Goal: Task Accomplishment & Management: Manage account settings

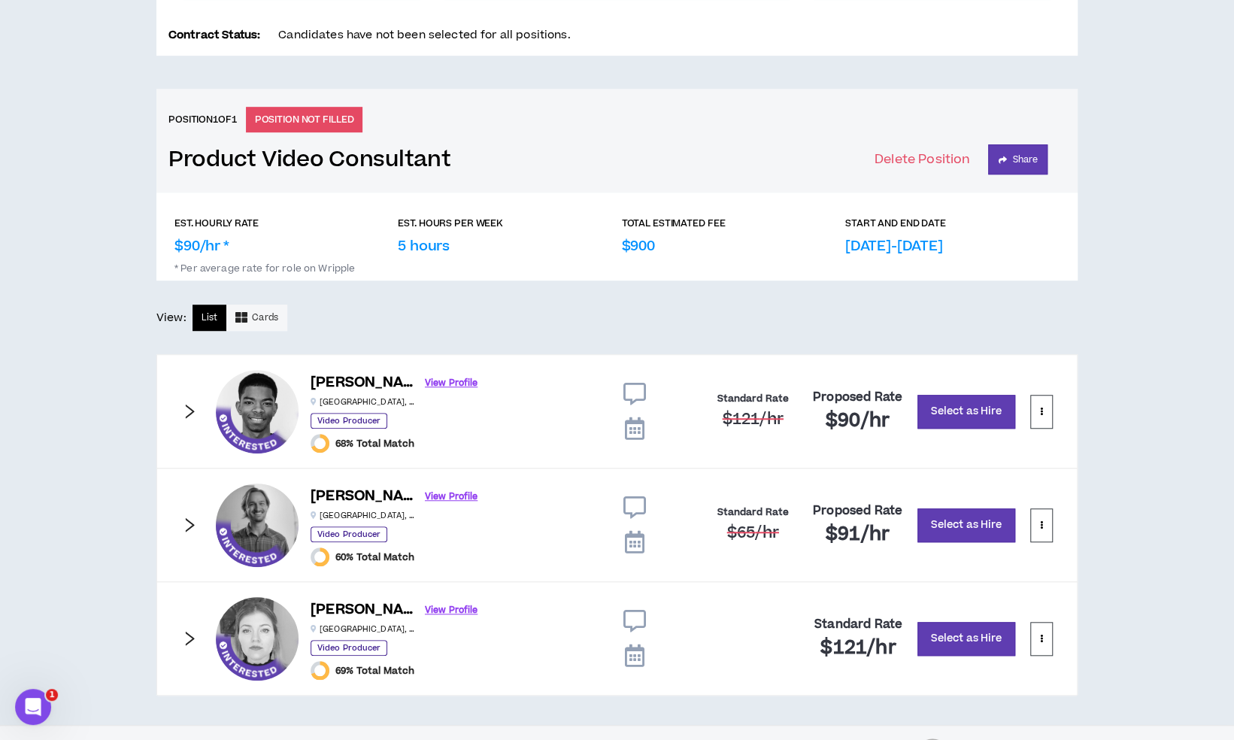
scroll to position [570, 0]
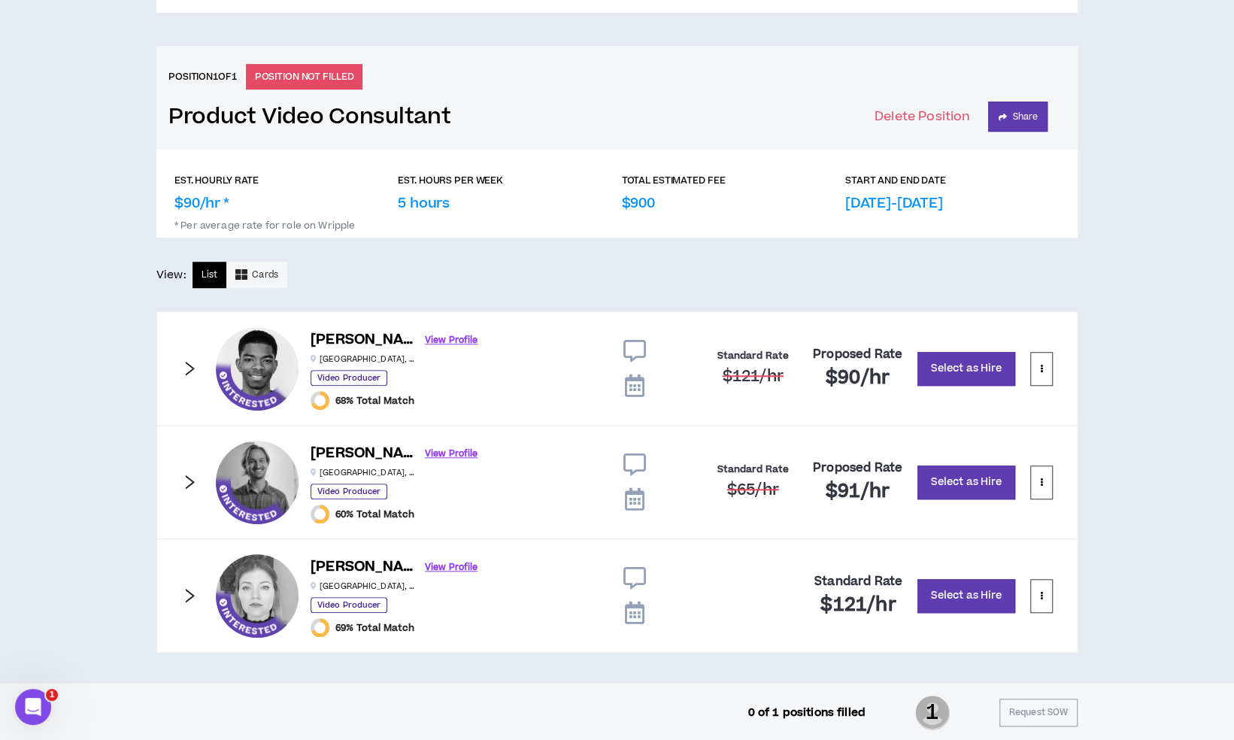
click at [186, 365] on icon "right" at bounding box center [189, 368] width 17 height 17
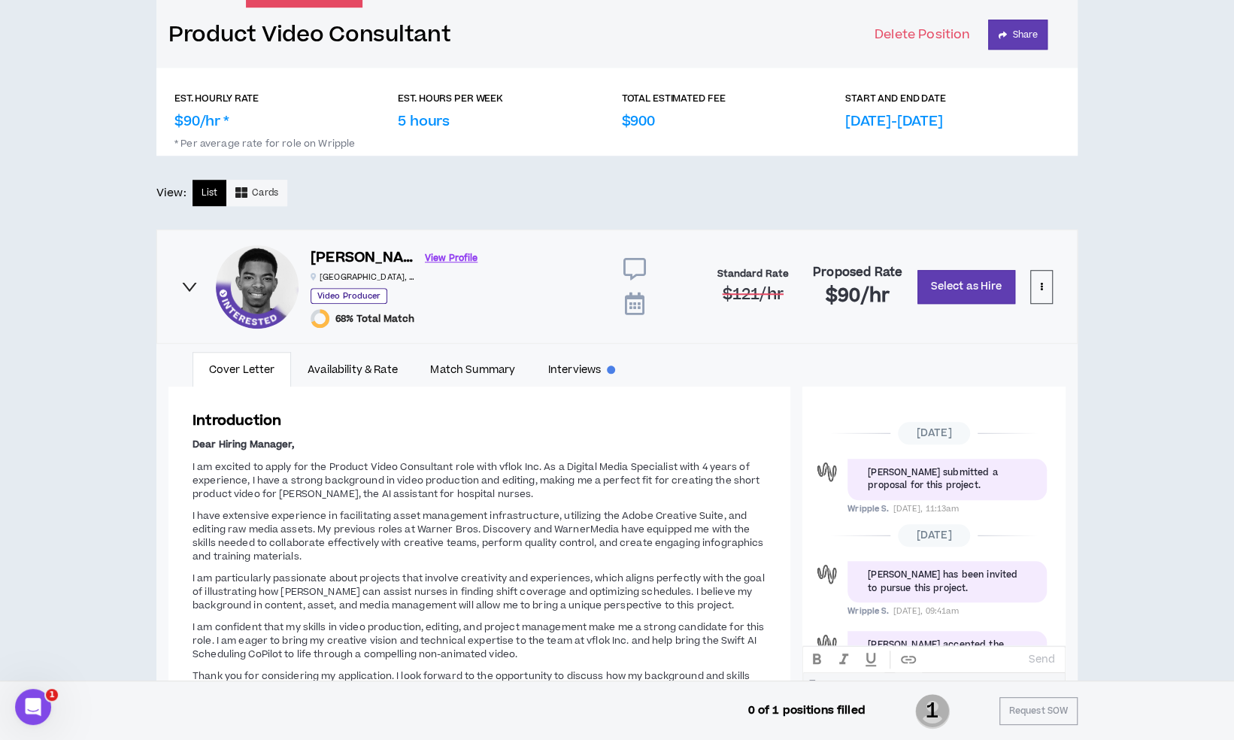
scroll to position [650, 0]
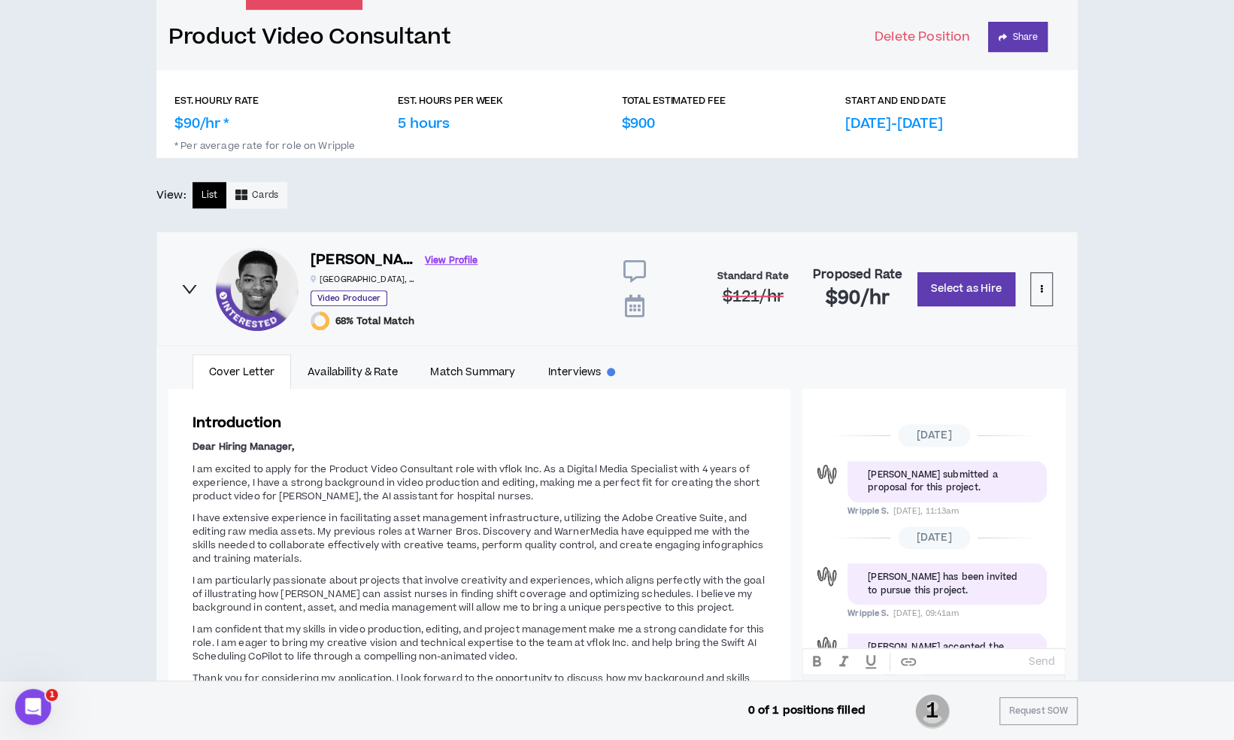
click at [194, 292] on icon "right" at bounding box center [189, 288] width 17 height 17
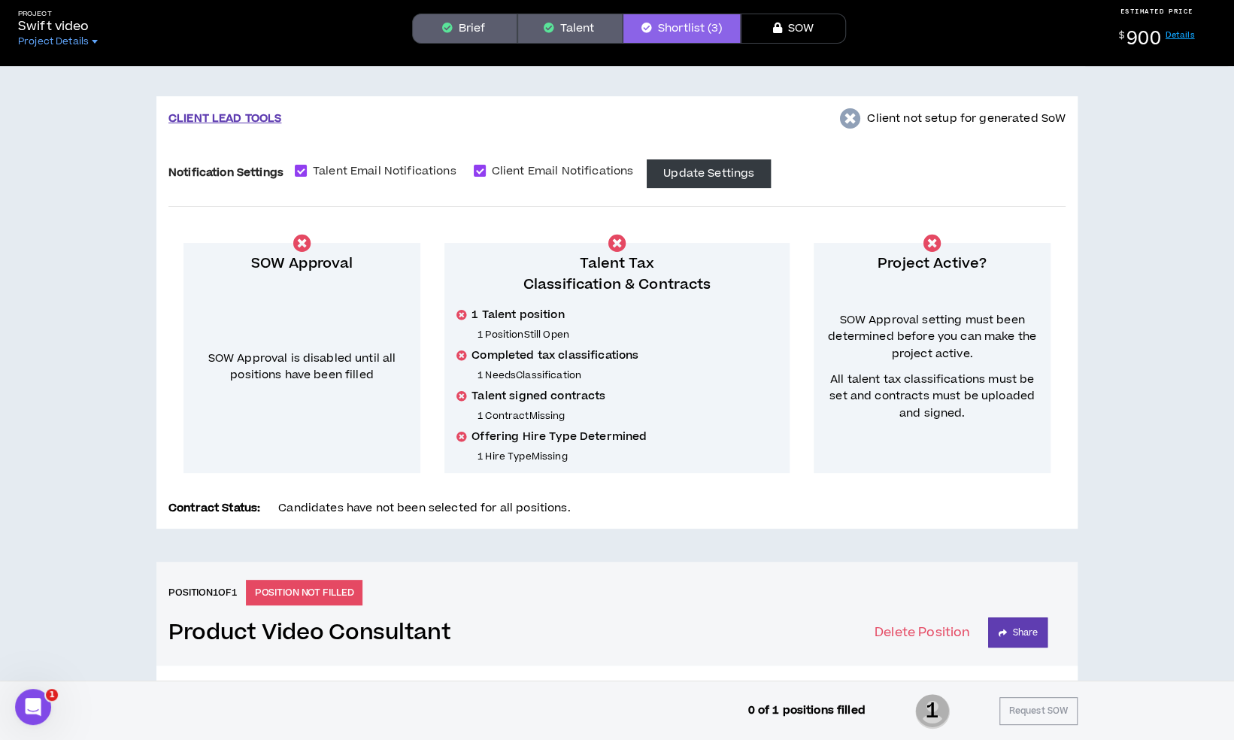
scroll to position [0, 0]
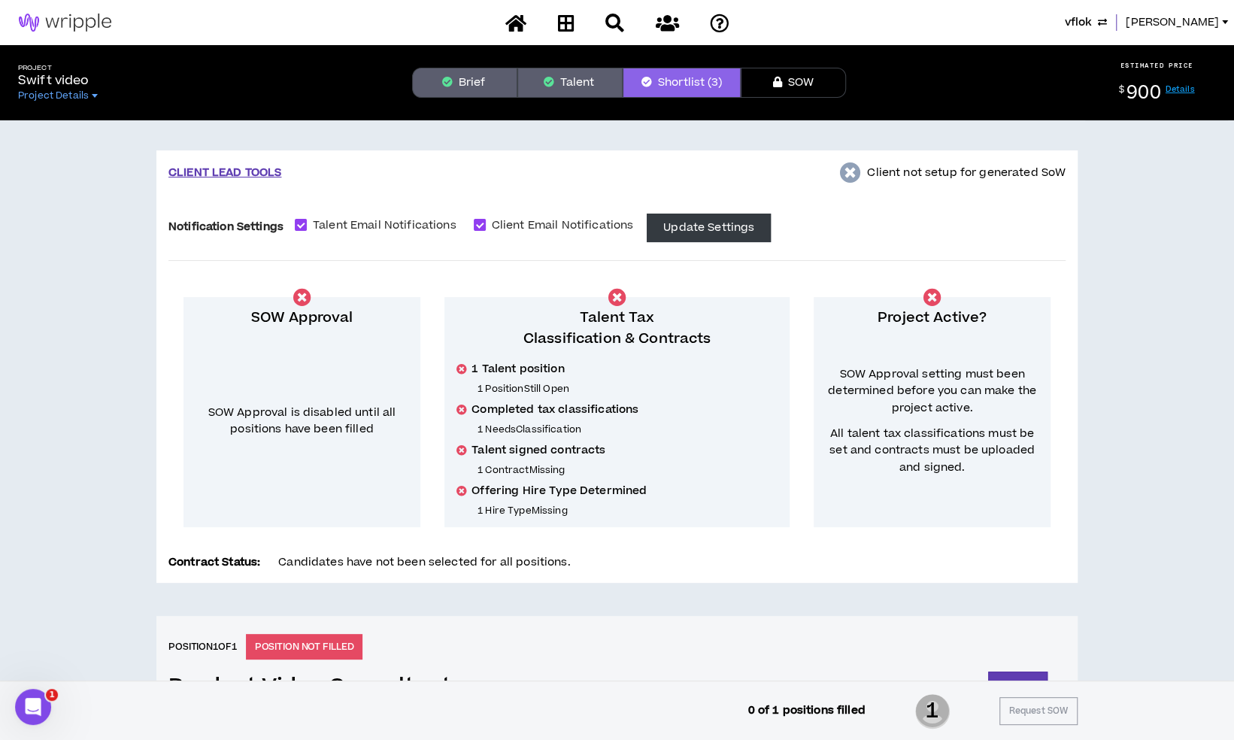
click at [591, 72] on button "Talent" at bounding box center [569, 83] width 105 height 30
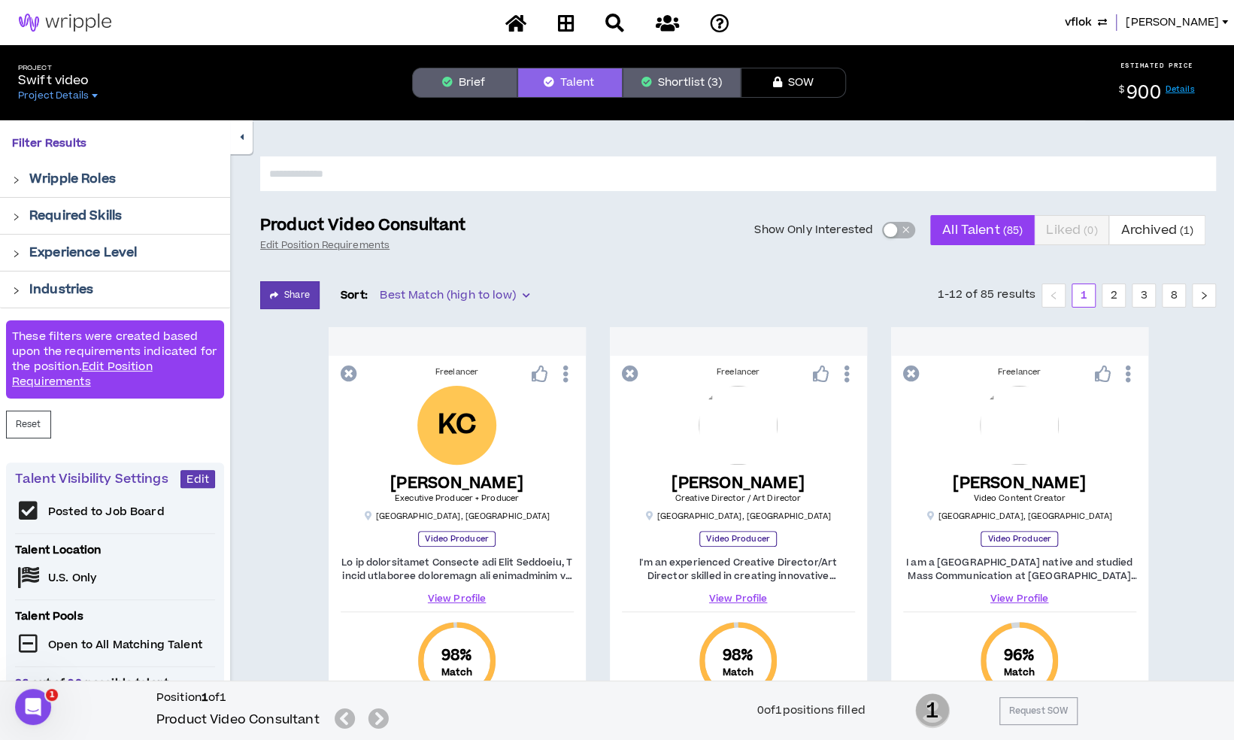
click at [713, 78] on button "Shortlist (3)" at bounding box center [682, 83] width 118 height 30
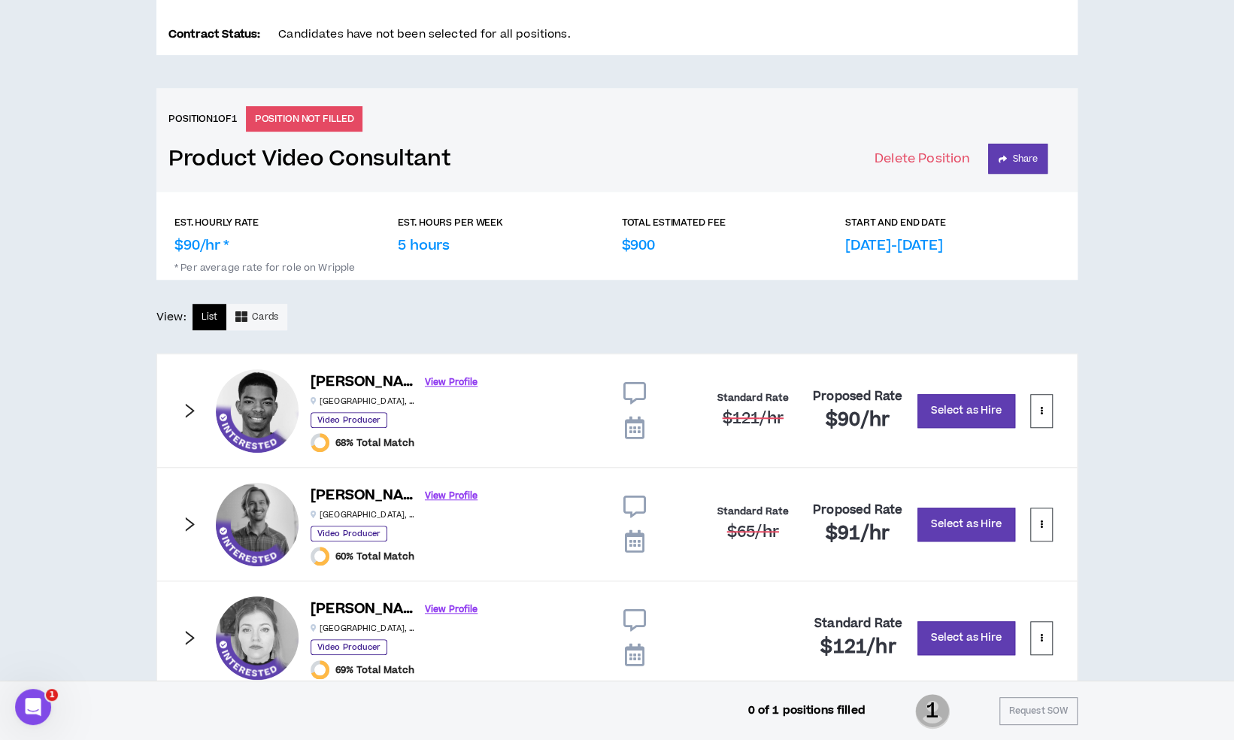
scroll to position [570, 0]
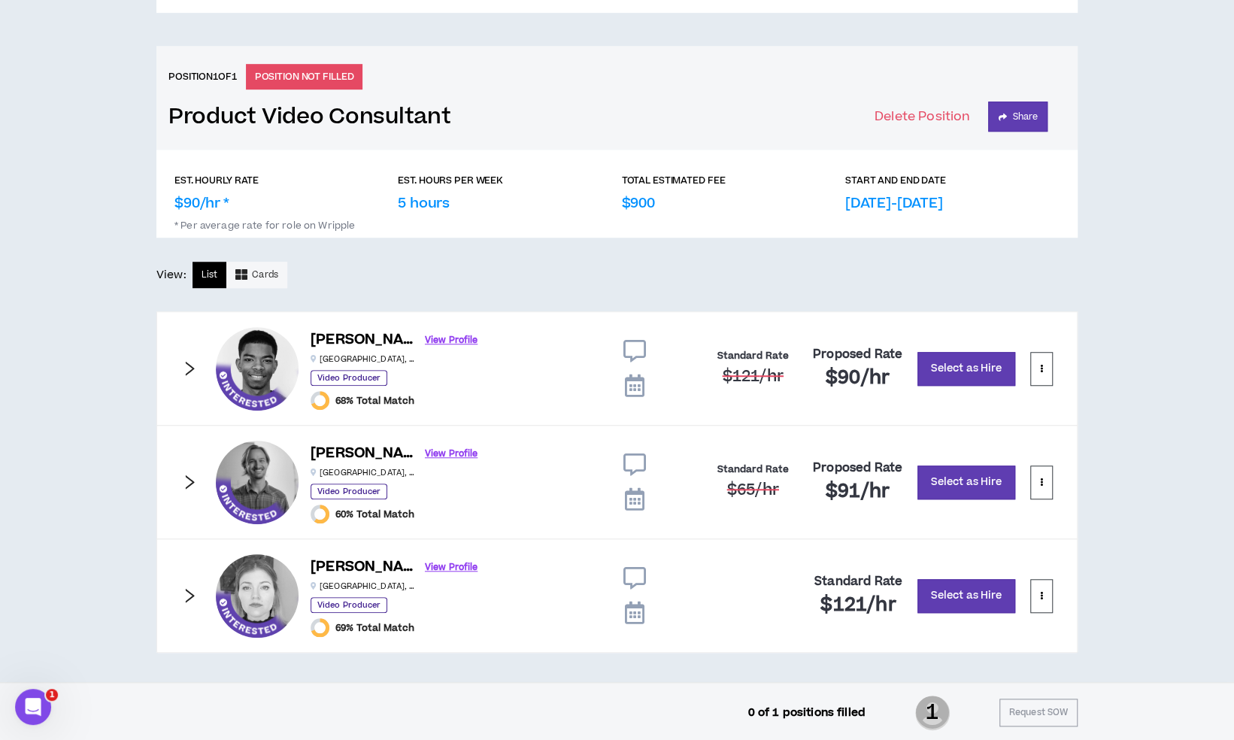
click at [188, 482] on icon "right" at bounding box center [189, 482] width 17 height 17
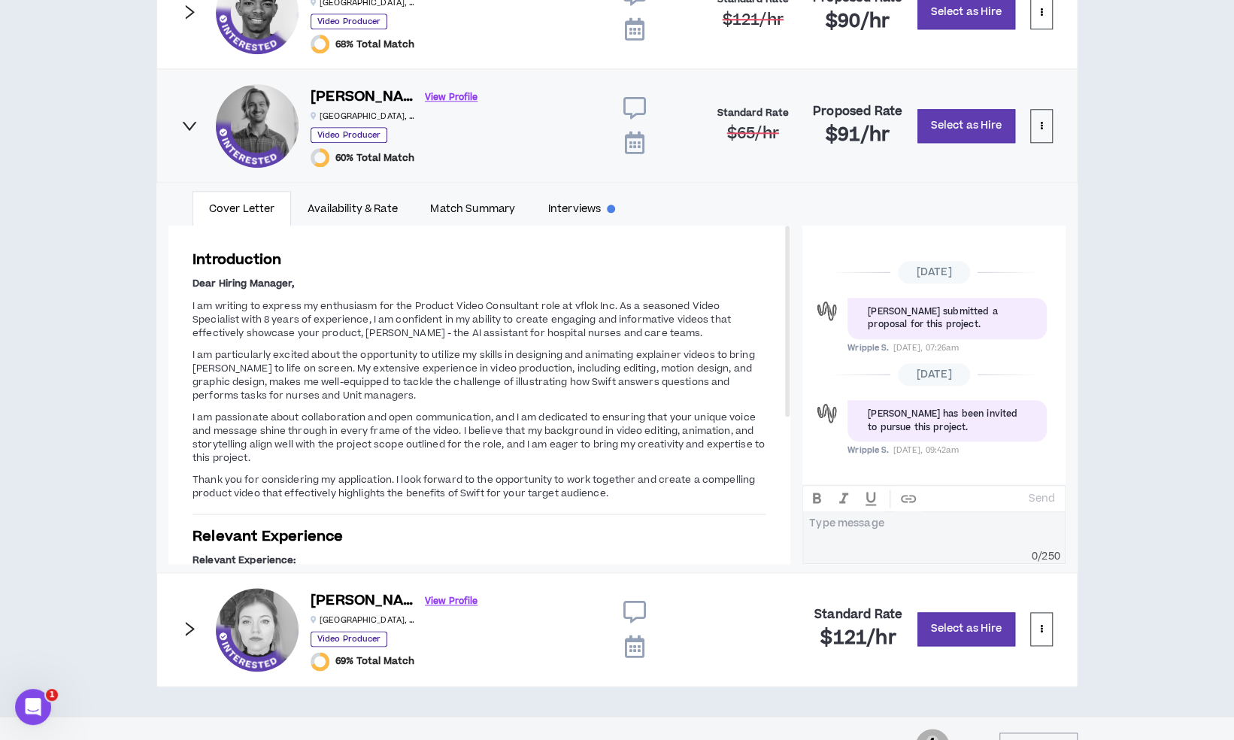
scroll to position [959, 0]
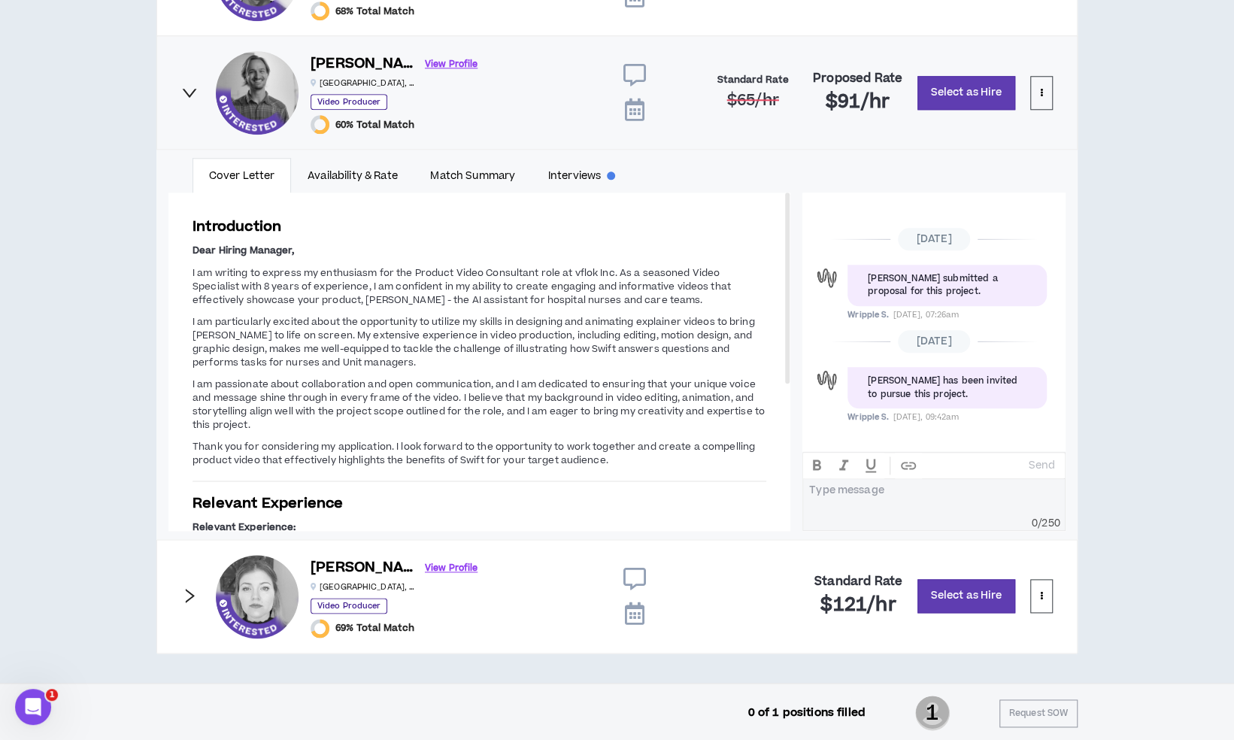
click at [274, 114] on img at bounding box center [257, 93] width 83 height 83
click at [343, 171] on link "Availability & Rate" at bounding box center [352, 175] width 123 height 35
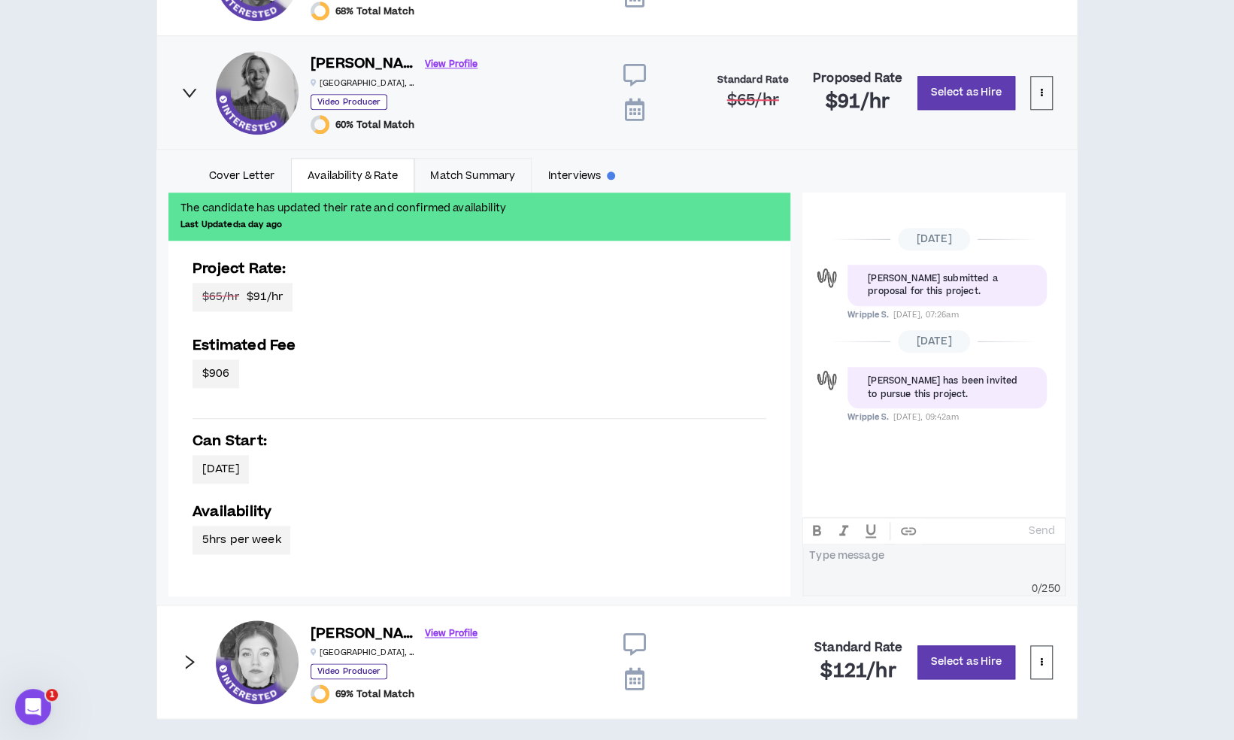
click at [468, 174] on link "Match Summary" at bounding box center [472, 175] width 117 height 35
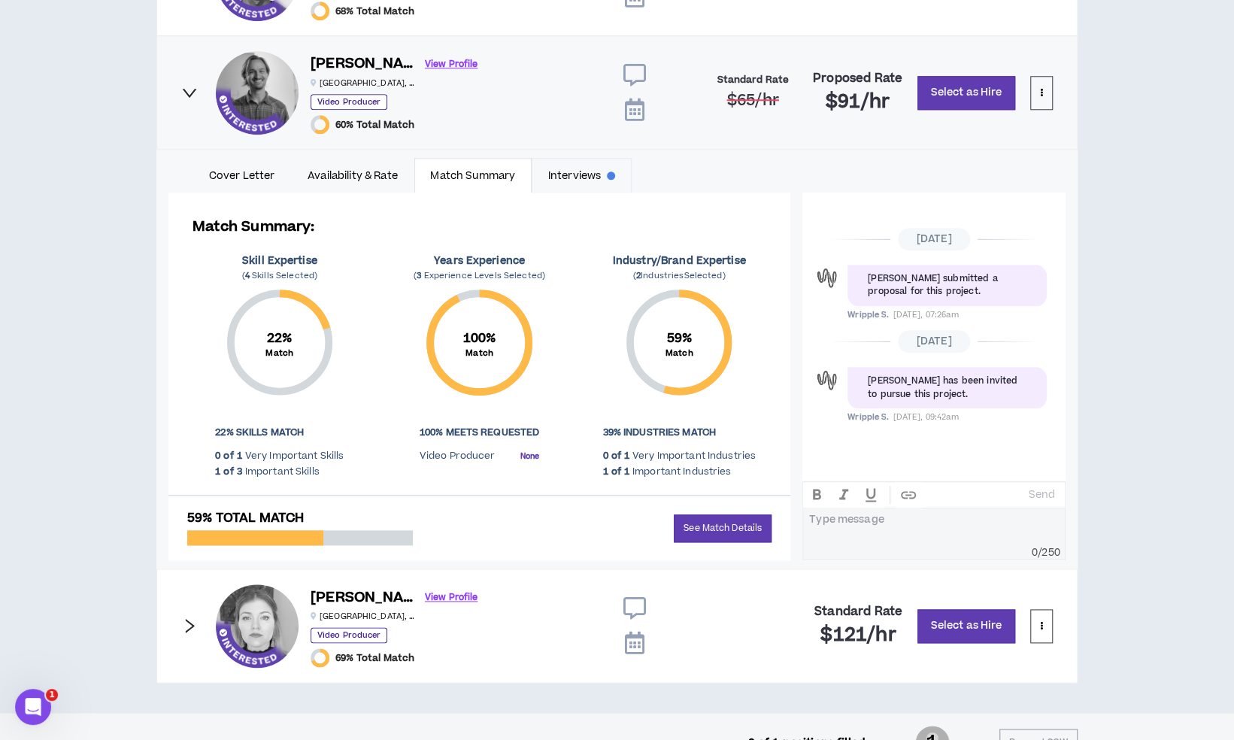
click at [572, 180] on link "Interviews" at bounding box center [582, 175] width 100 height 35
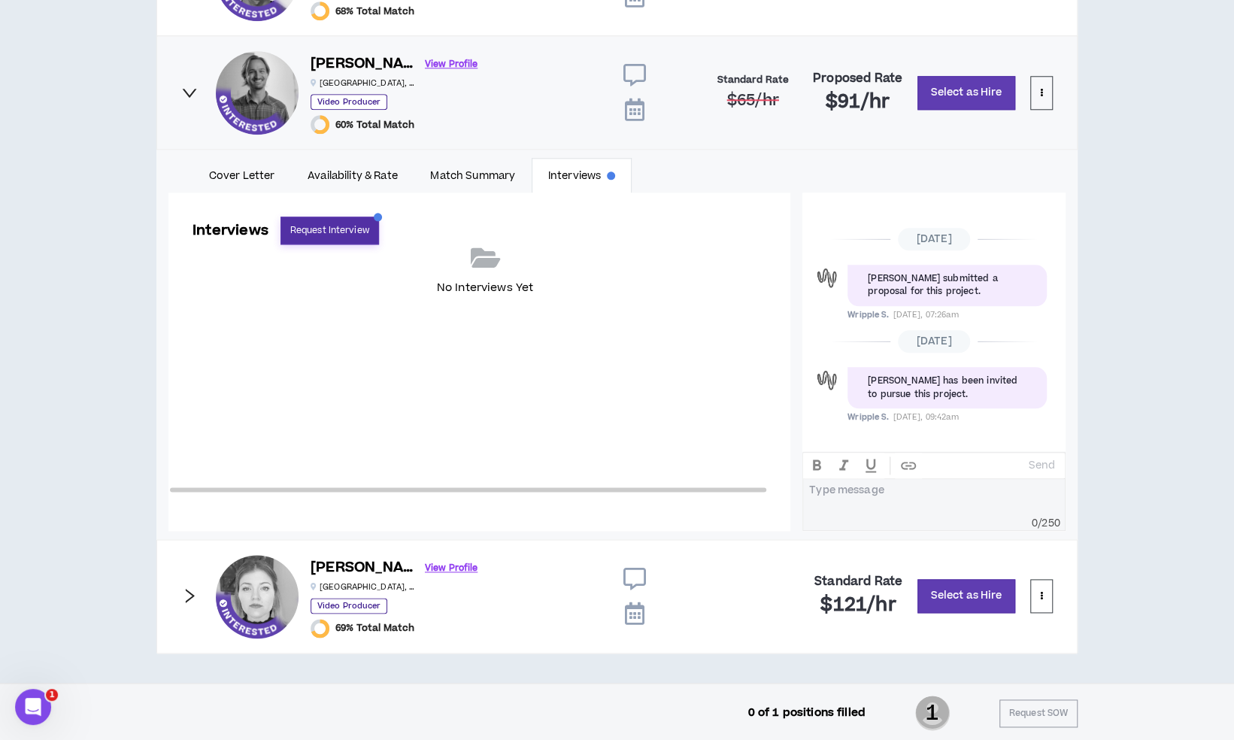
click at [356, 223] on button "Request Interview" at bounding box center [329, 231] width 99 height 28
select select "*******"
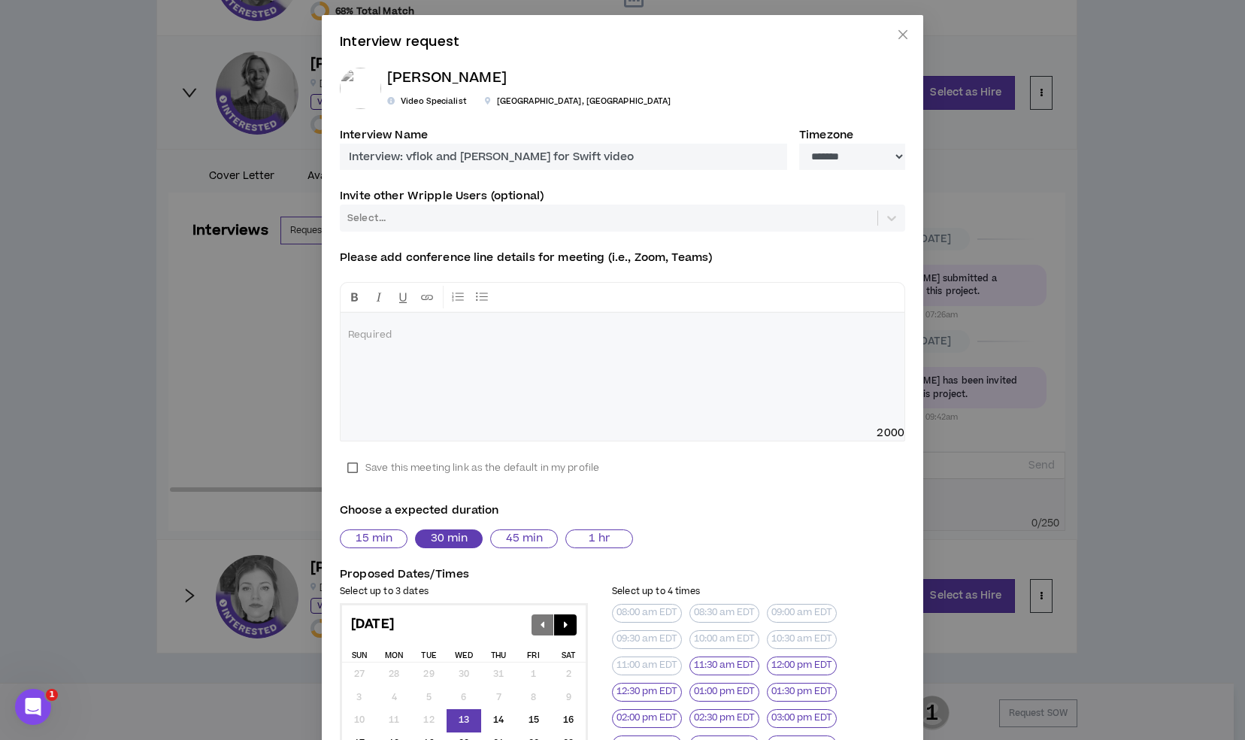
click at [245, 311] on div "**********" at bounding box center [622, 370] width 1245 height 740
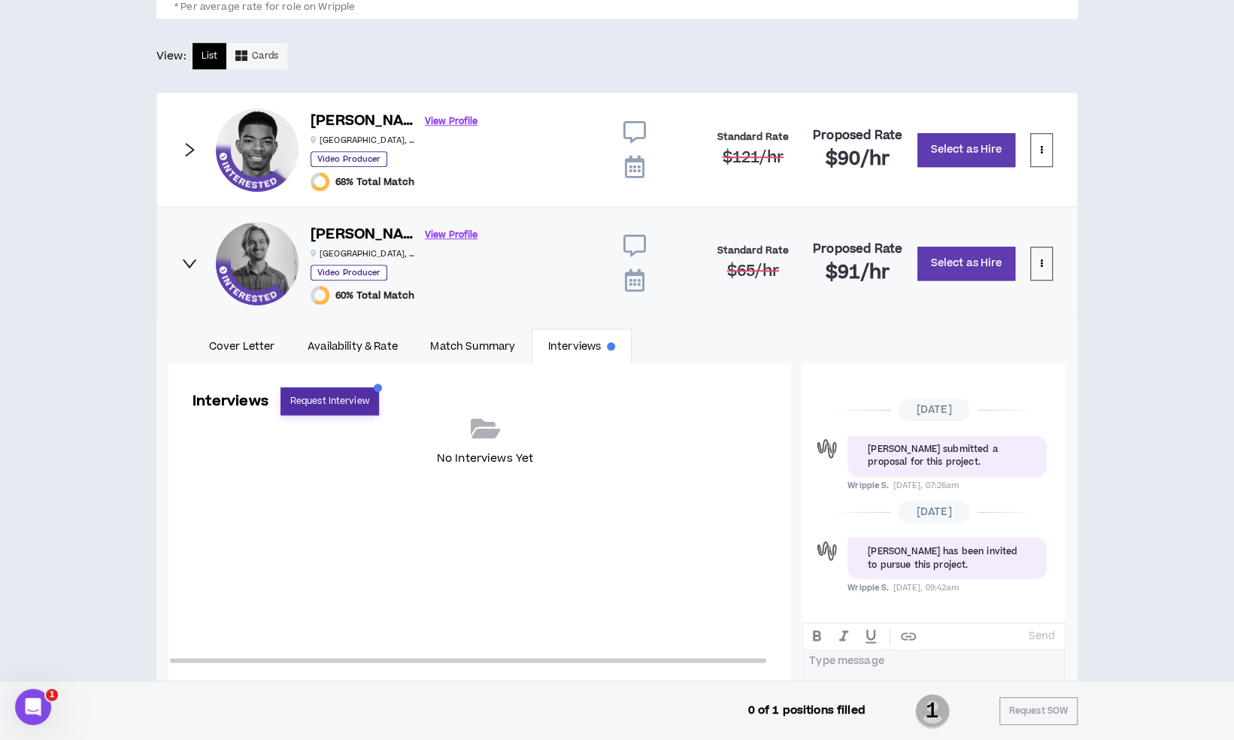
scroll to position [781, 0]
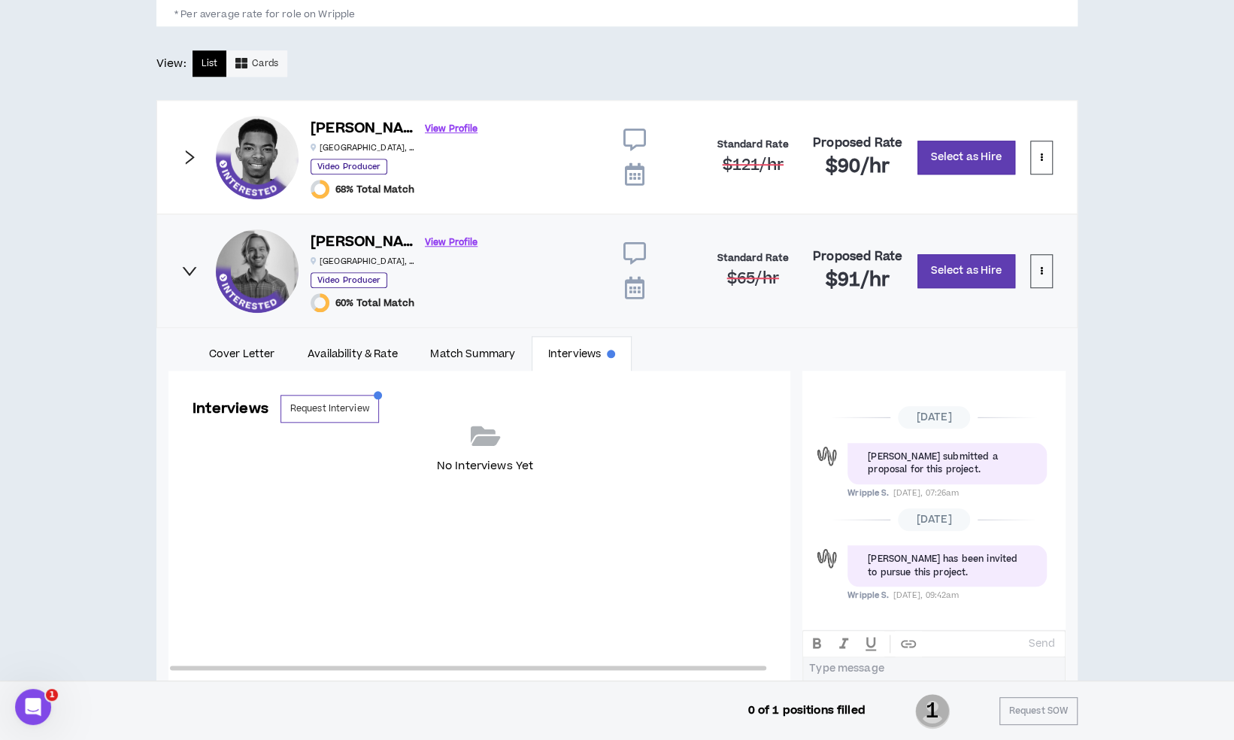
click at [186, 269] on icon "right" at bounding box center [190, 270] width 14 height 9
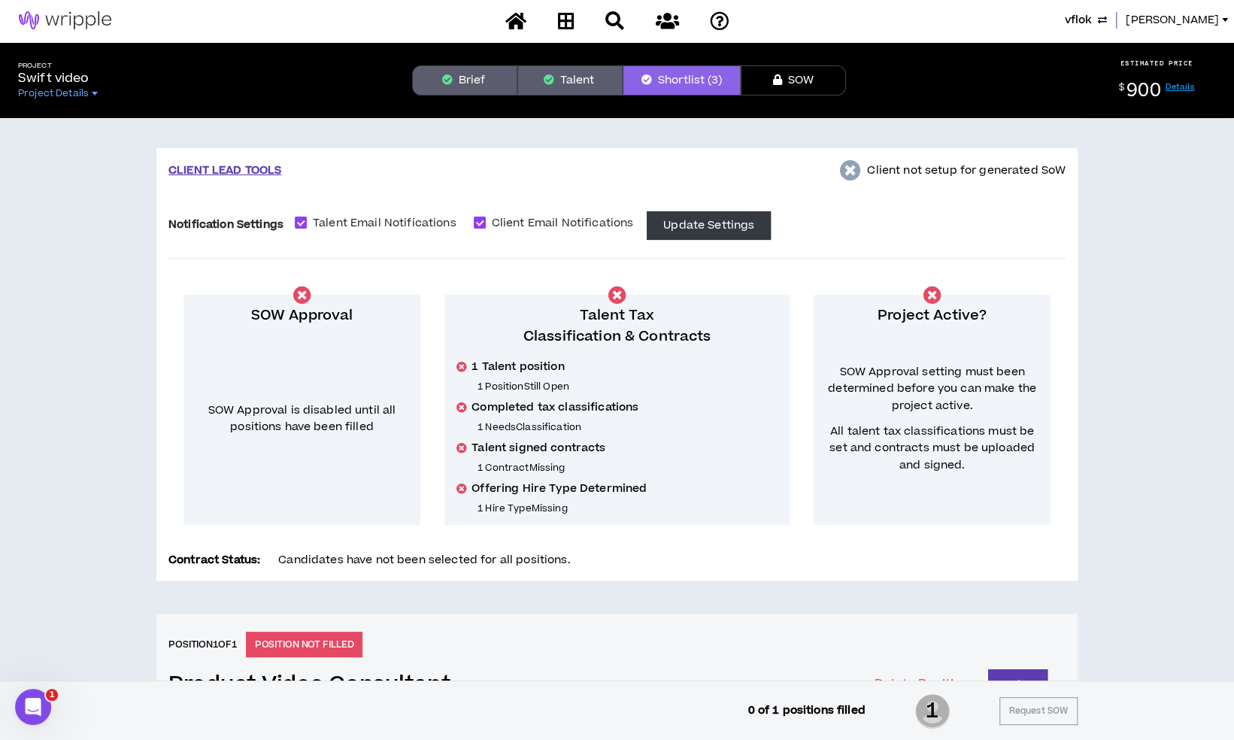
scroll to position [0, 0]
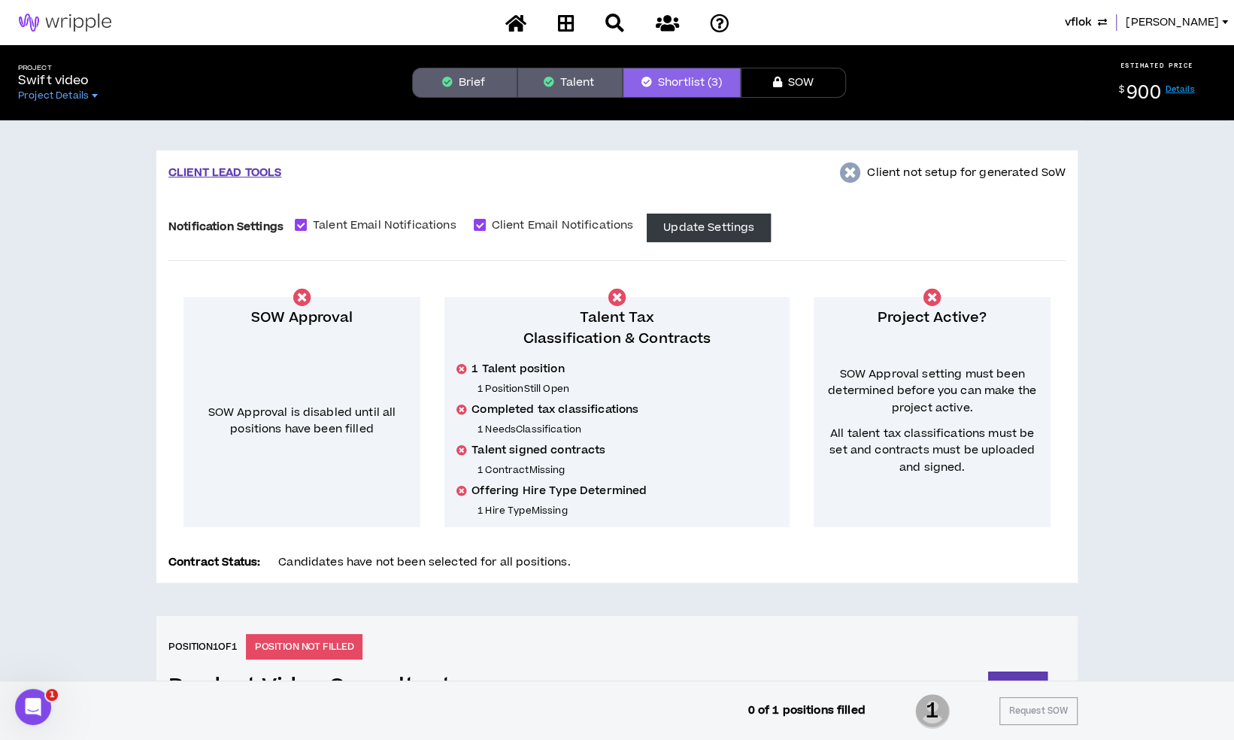
click at [1092, 21] on span "vflok" at bounding box center [1078, 22] width 27 height 17
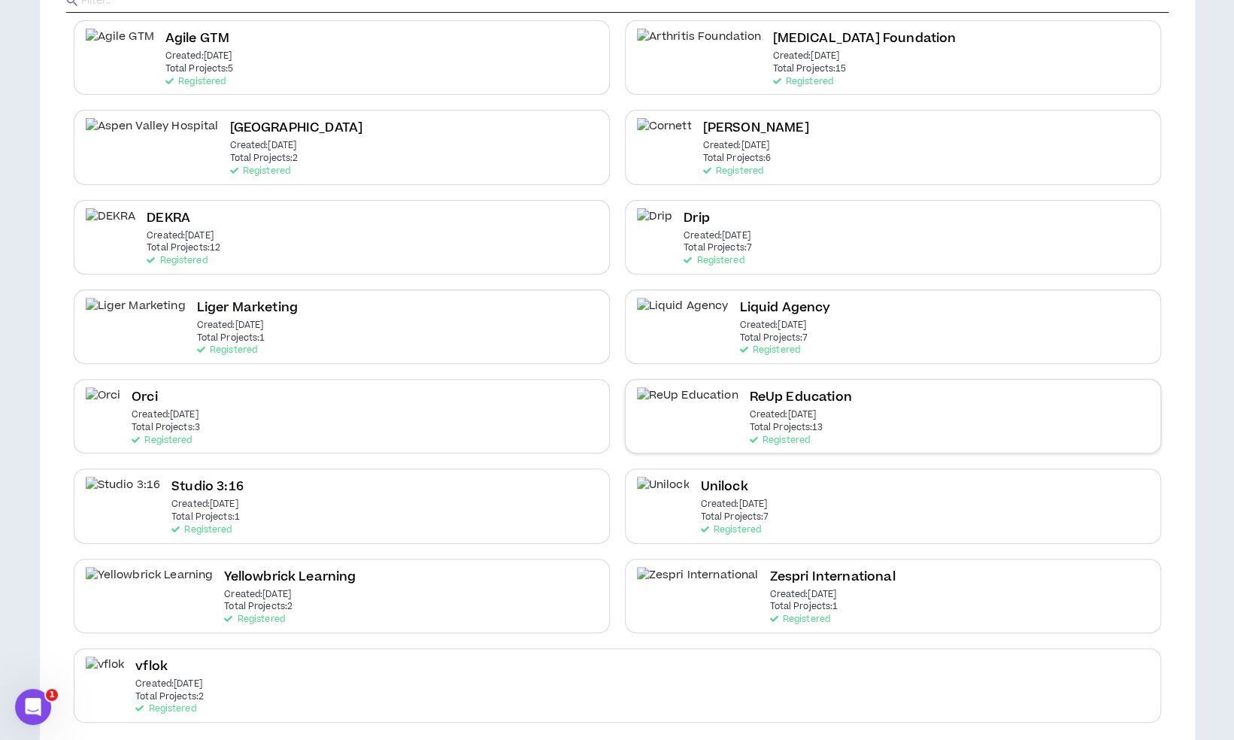
scroll to position [180, 0]
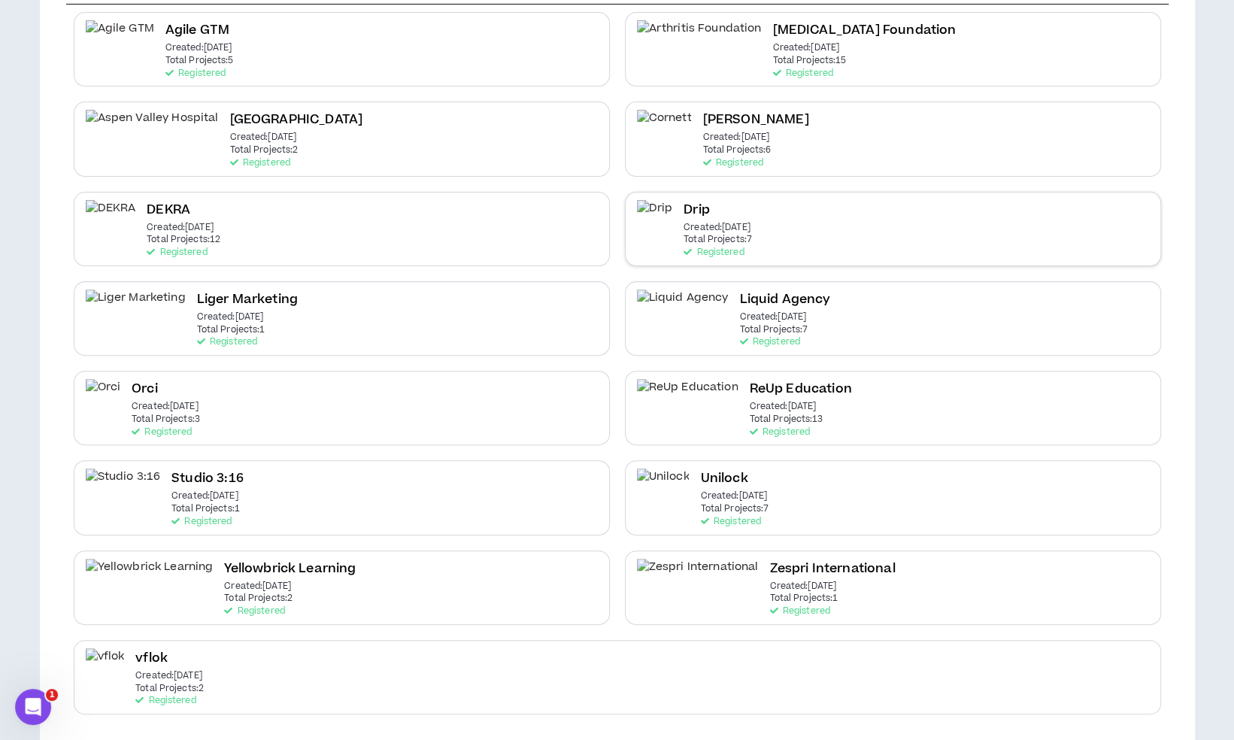
click at [793, 216] on div "Drip Created: [DATE] Total Projects: 7 Registered" at bounding box center [893, 229] width 536 height 74
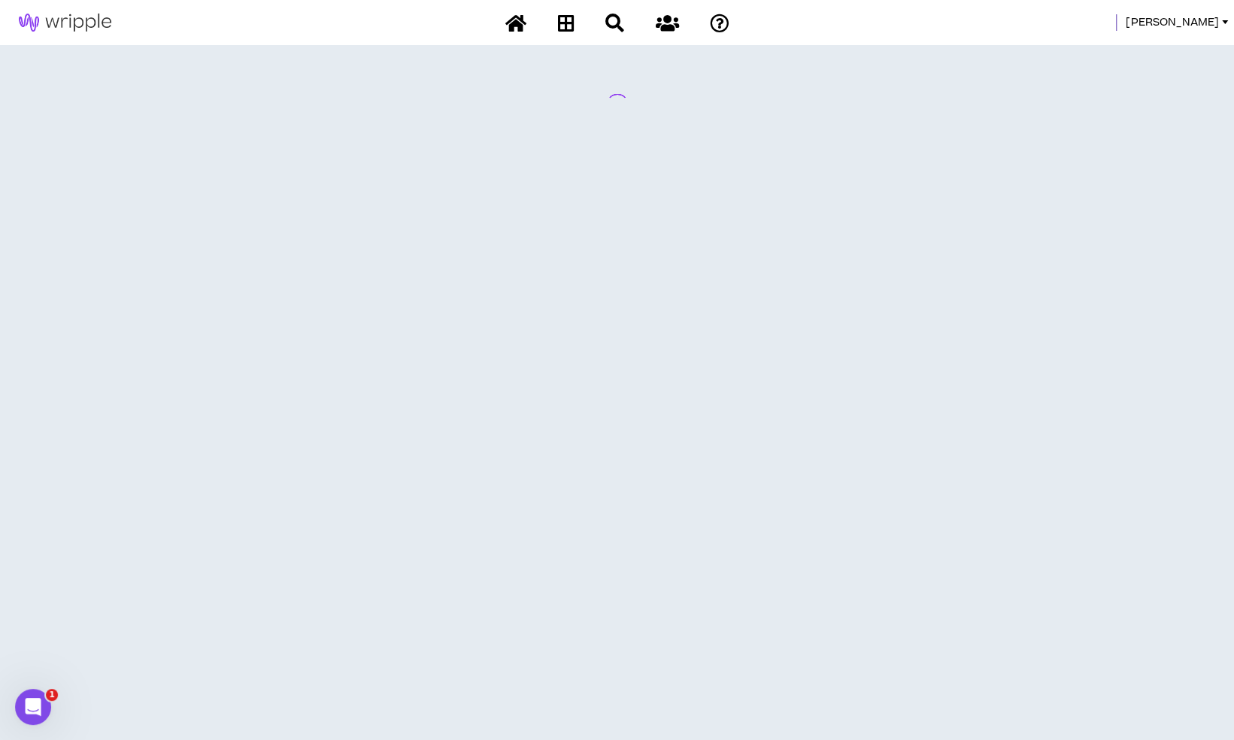
scroll to position [0, 0]
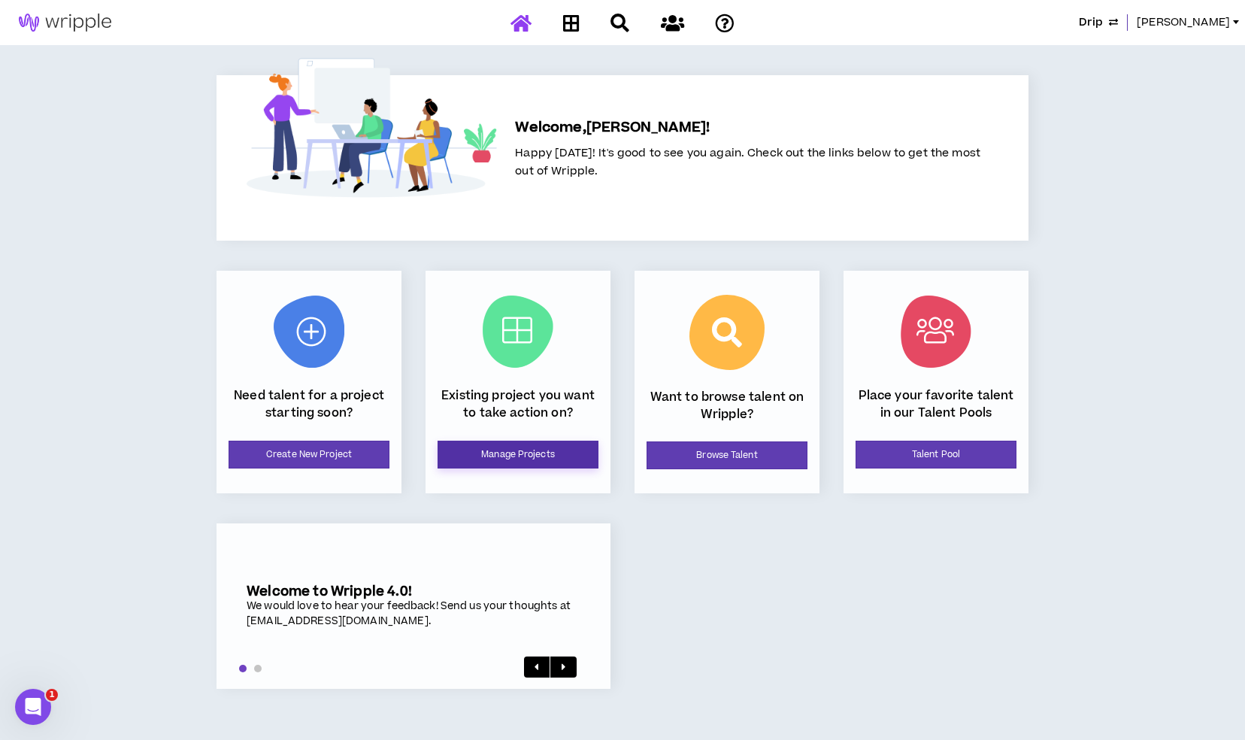
click at [541, 445] on link "Manage Projects" at bounding box center [518, 455] width 161 height 28
